Goal: Find contact information: Find contact information

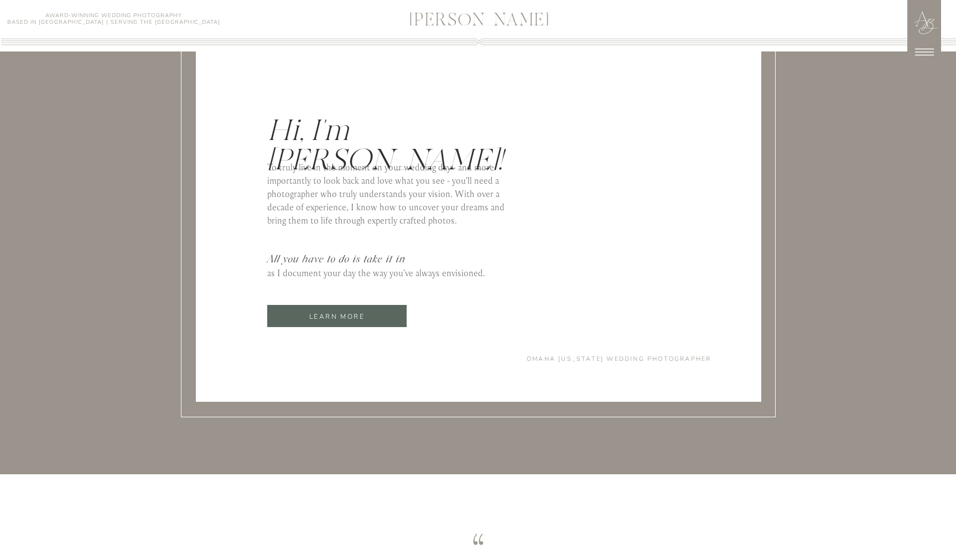
scroll to position [4735, 0]
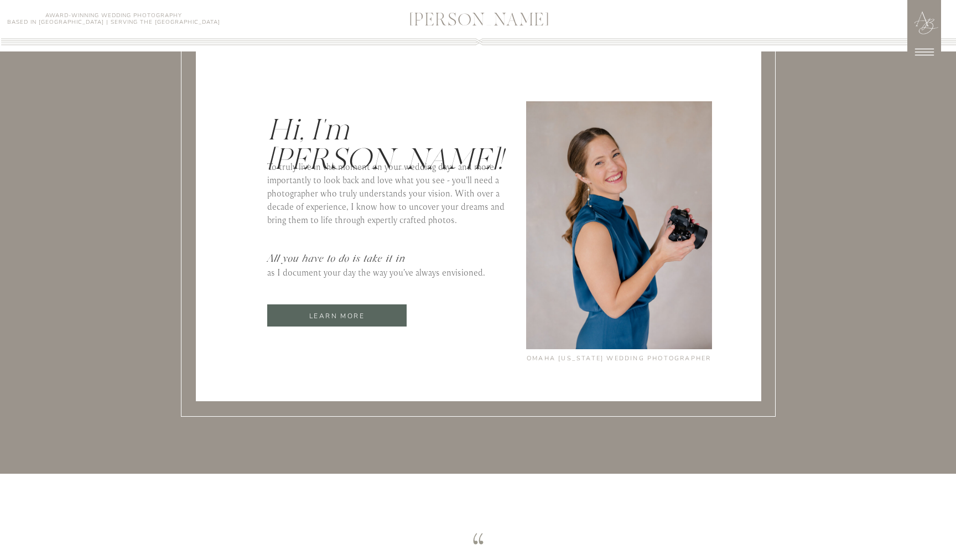
click at [386, 307] on div at bounding box center [336, 315] width 139 height 22
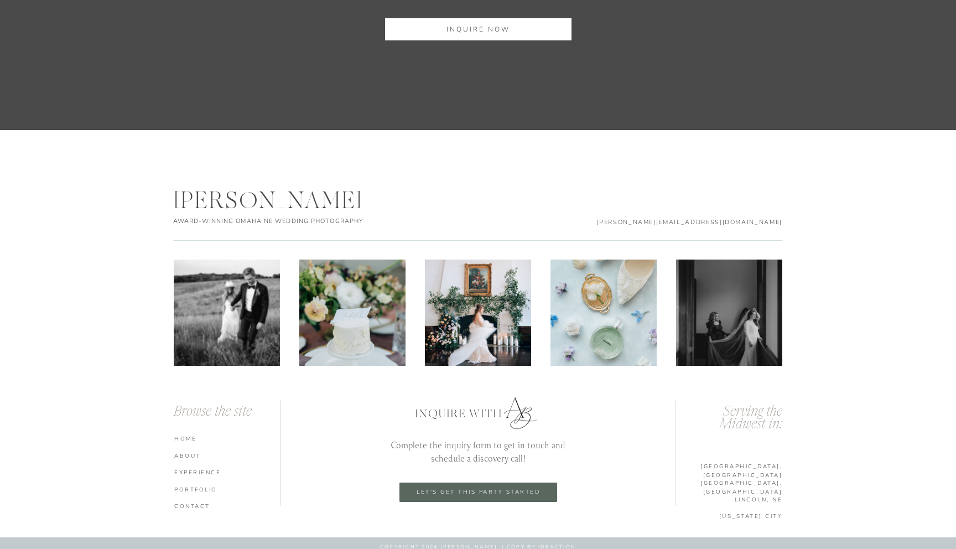
scroll to position [3552, 0]
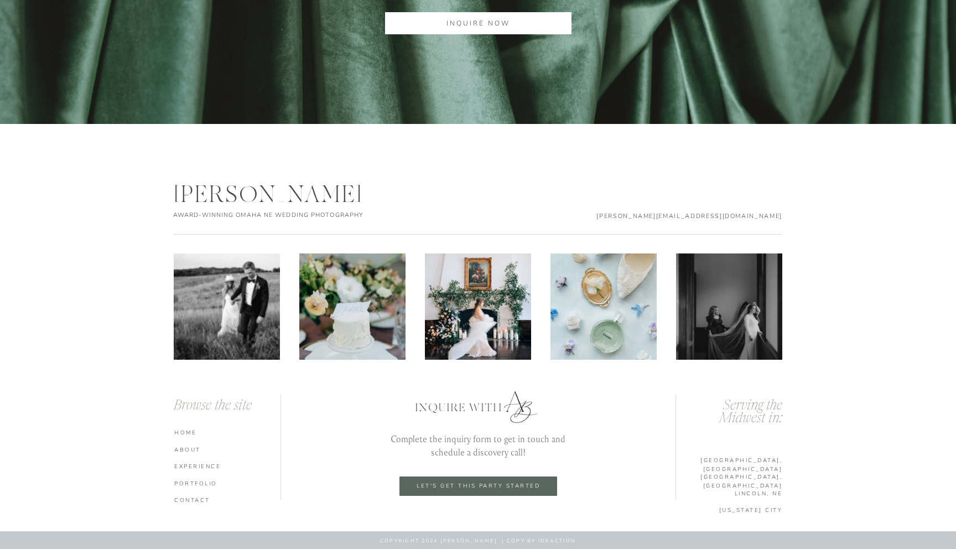
click at [190, 467] on nav "experience" at bounding box center [228, 466] width 109 height 8
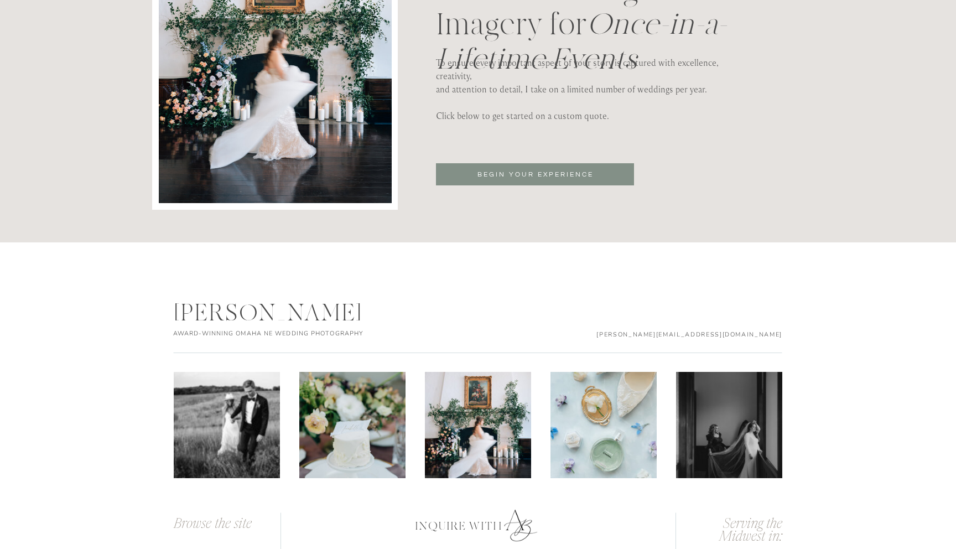
scroll to position [3865, 0]
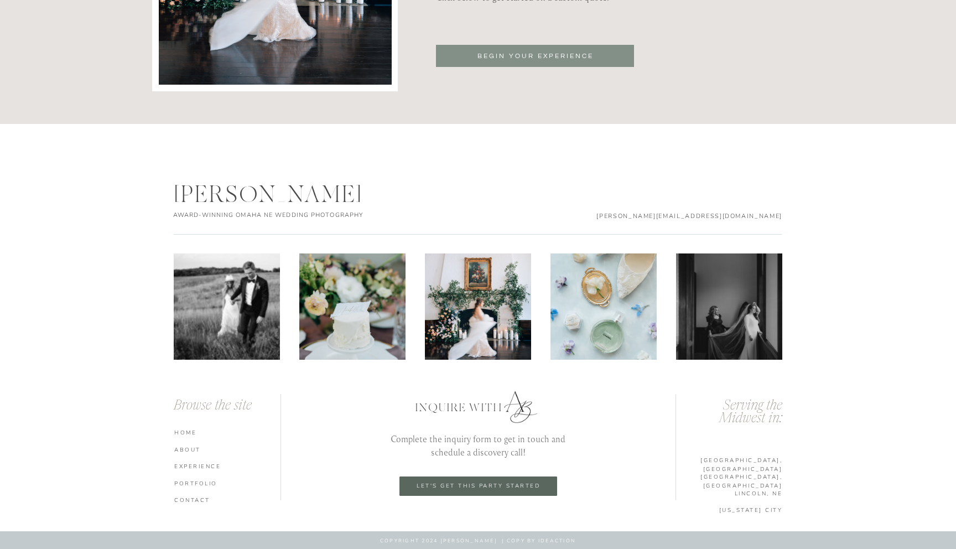
click at [469, 54] on p "BEGIN YOUR EXPERIENCE" at bounding box center [535, 57] width 151 height 12
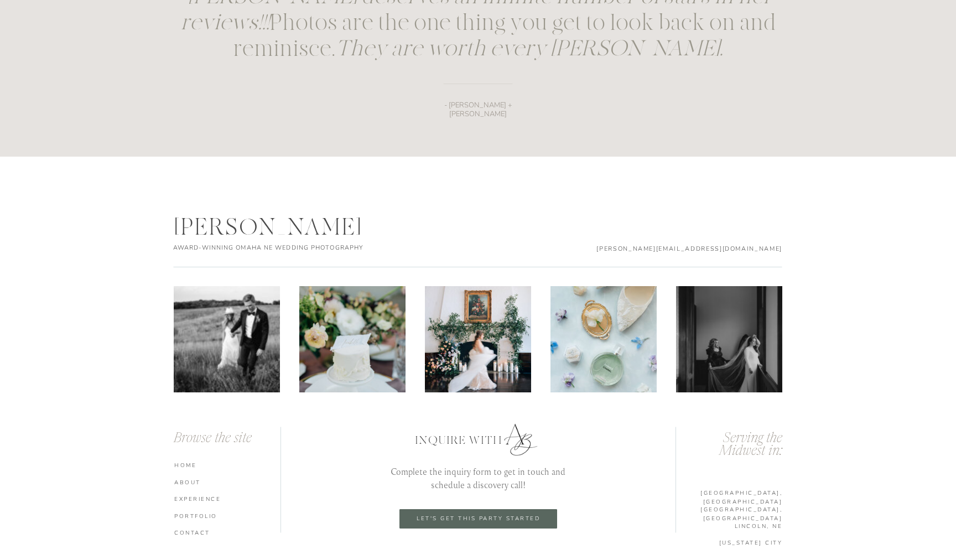
scroll to position [1568, 0]
